Goal: Task Accomplishment & Management: Manage account settings

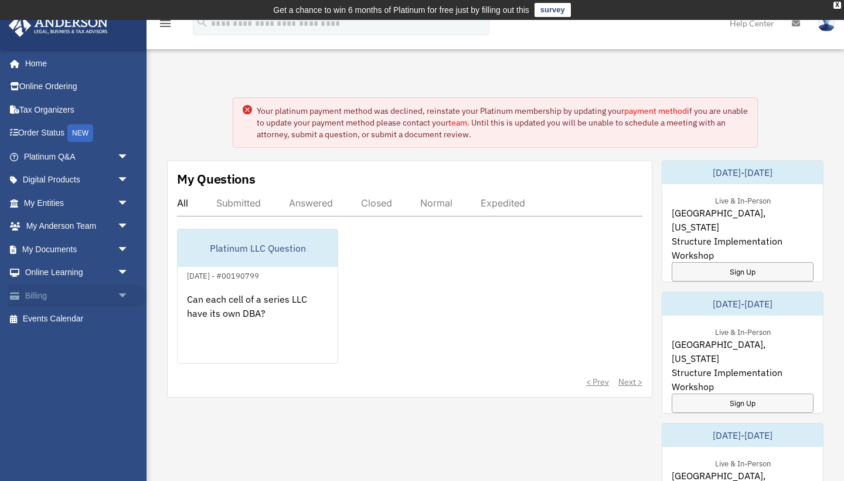
click at [35, 289] on link "Billing arrow_drop_down" at bounding box center [77, 295] width 138 height 23
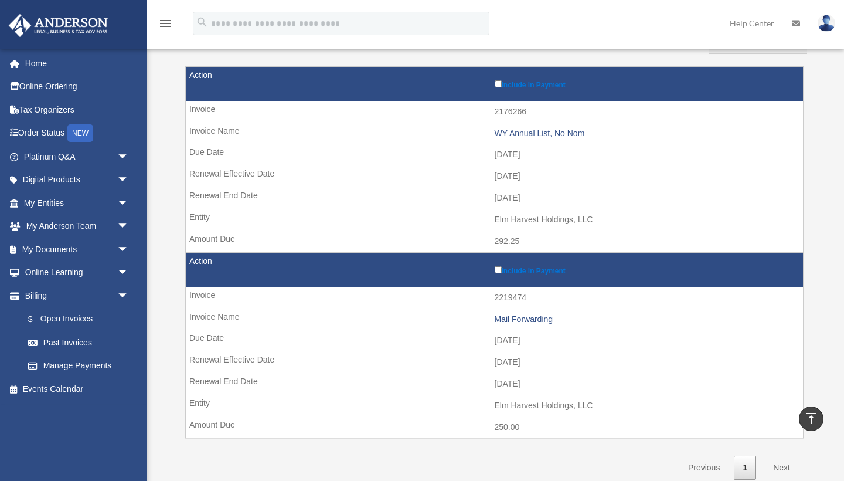
scroll to position [154, 0]
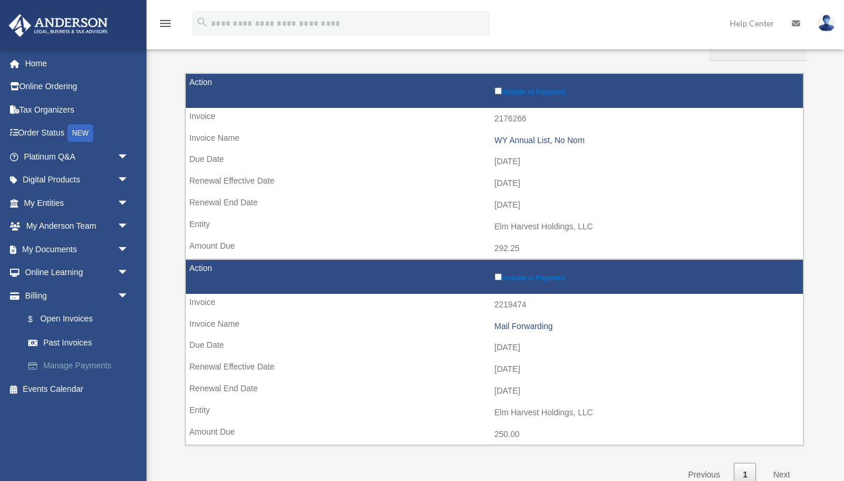
click at [64, 361] on link "Manage Payments" at bounding box center [81, 365] width 130 height 23
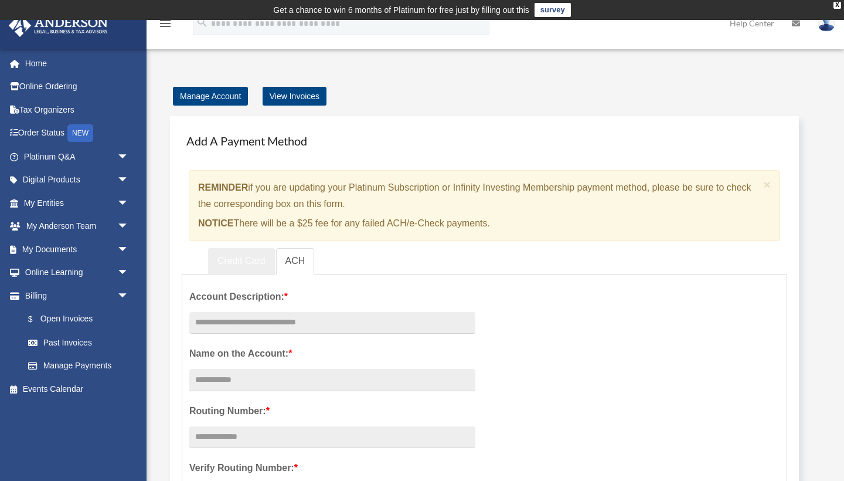
click at [234, 259] on link "Credit Card" at bounding box center [241, 261] width 67 height 26
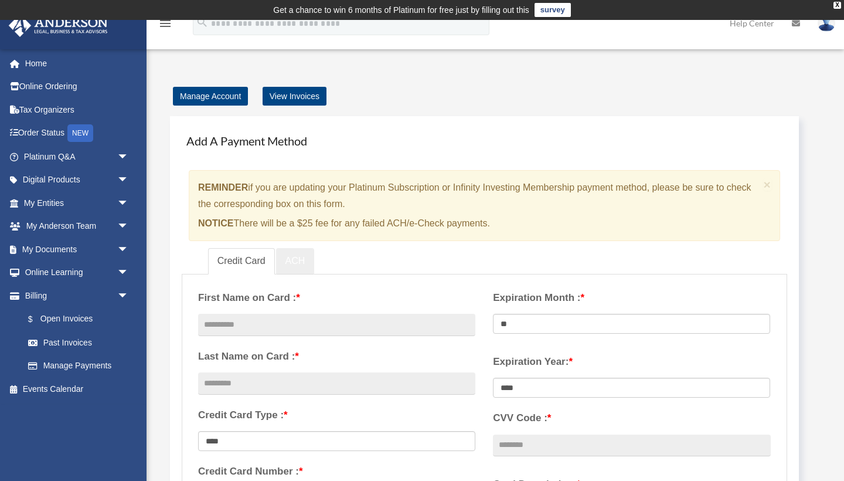
click at [291, 260] on link "ACH" at bounding box center [295, 261] width 39 height 26
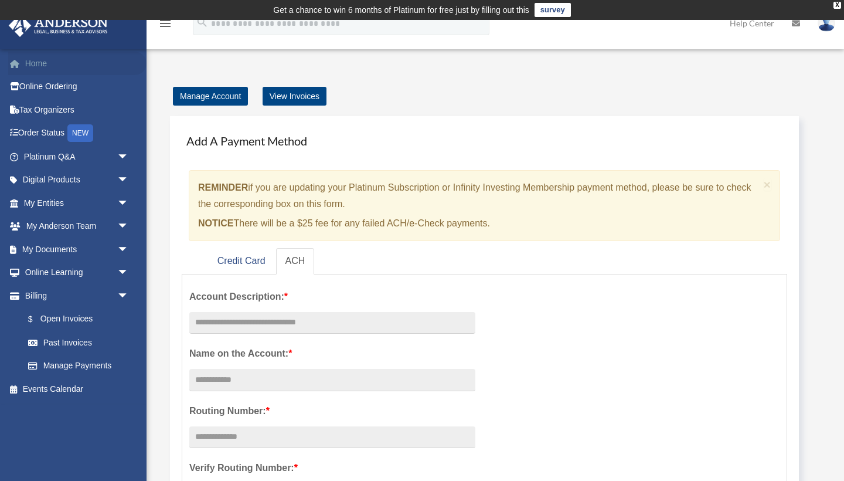
click at [40, 64] on link "Home" at bounding box center [77, 63] width 138 height 23
